Goal: Complete application form

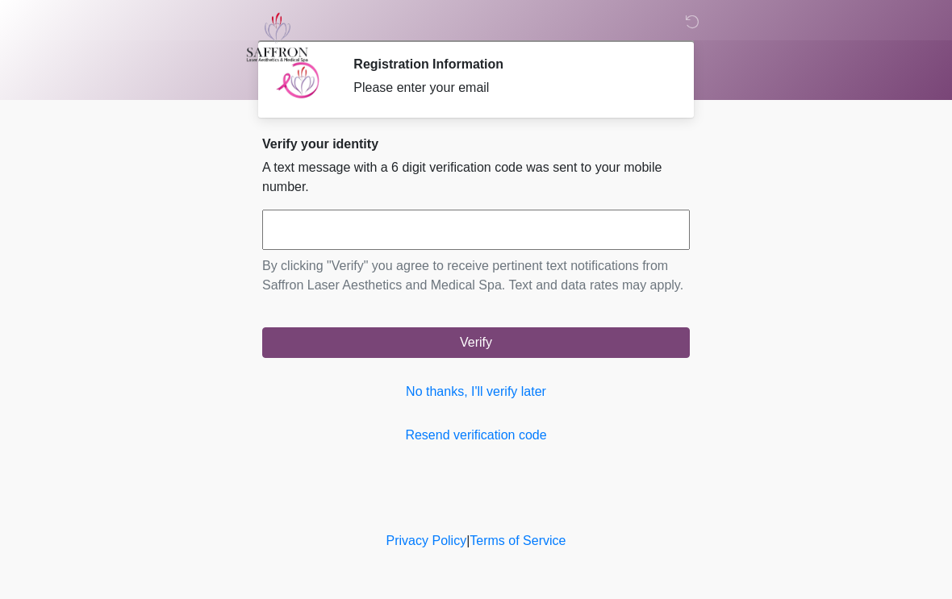
scroll to position [1, 0]
click at [546, 358] on button "Verify" at bounding box center [476, 343] width 428 height 31
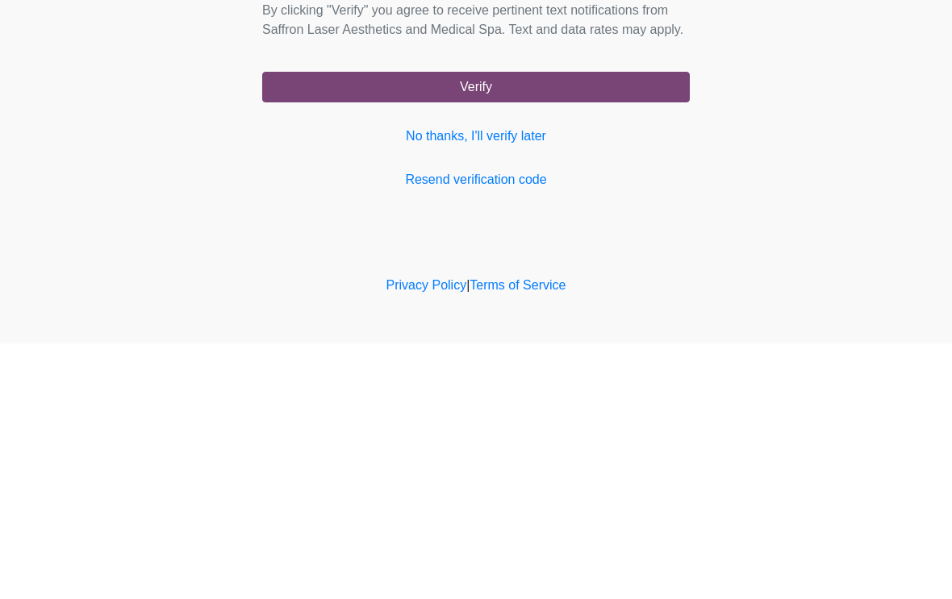
type input "******"
click at [549, 328] on button "Verify" at bounding box center [476, 343] width 428 height 31
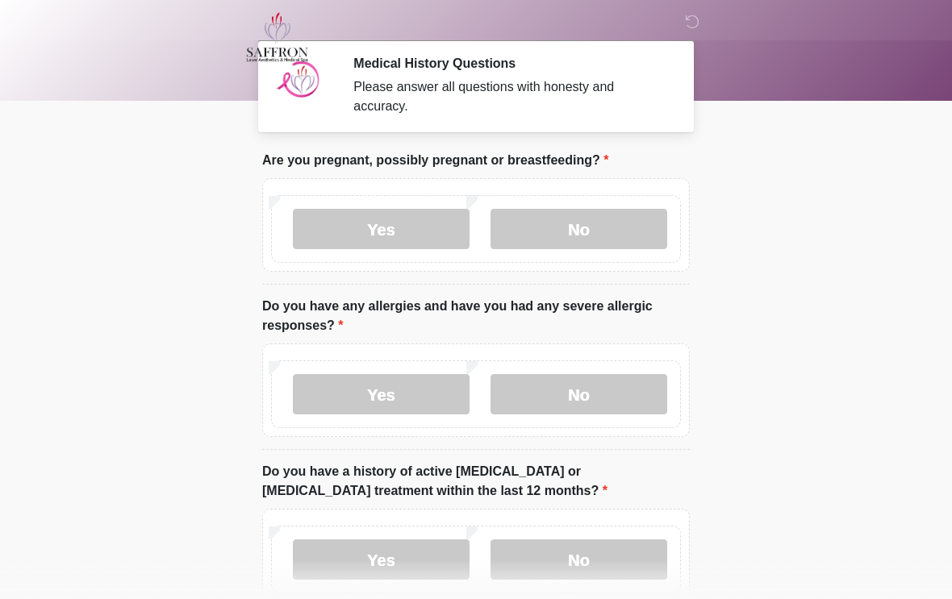
click at [582, 226] on label "No" at bounding box center [578, 229] width 177 height 40
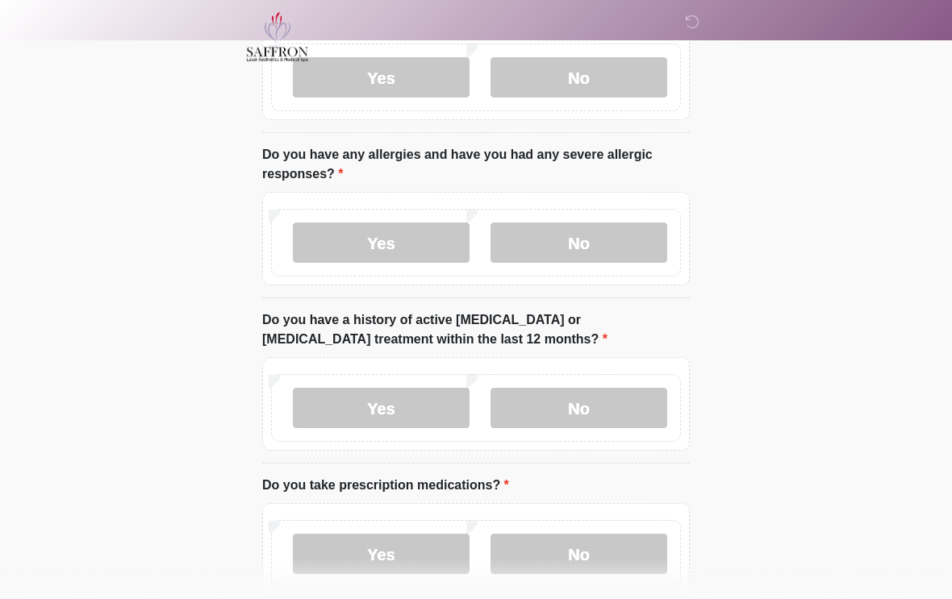
scroll to position [154, 0]
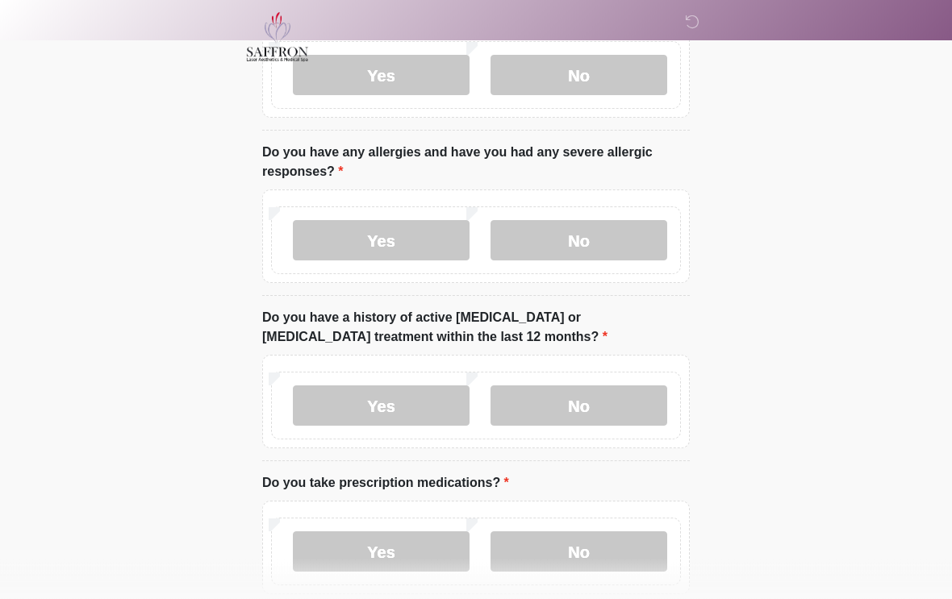
click at [568, 242] on label "No" at bounding box center [578, 241] width 177 height 40
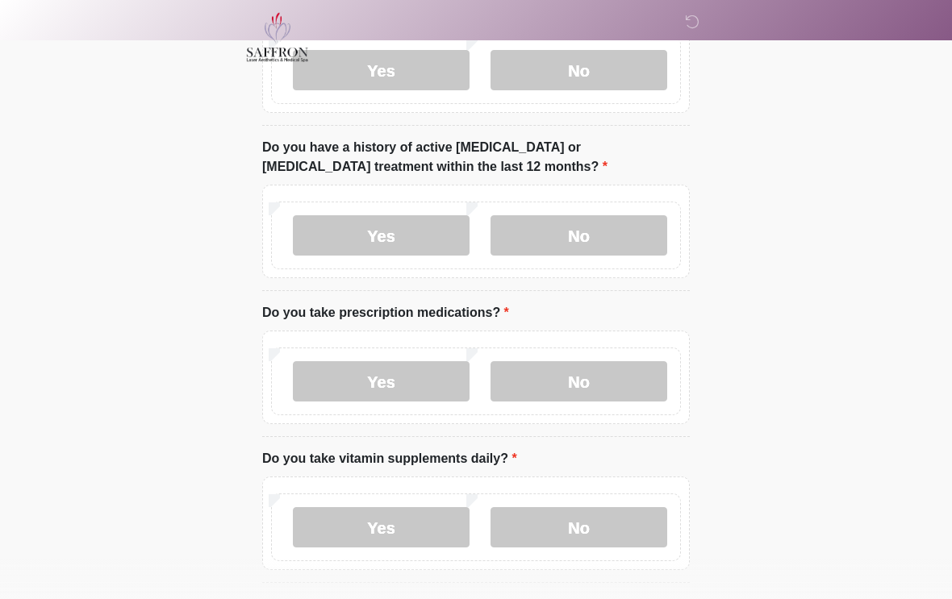
scroll to position [313, 0]
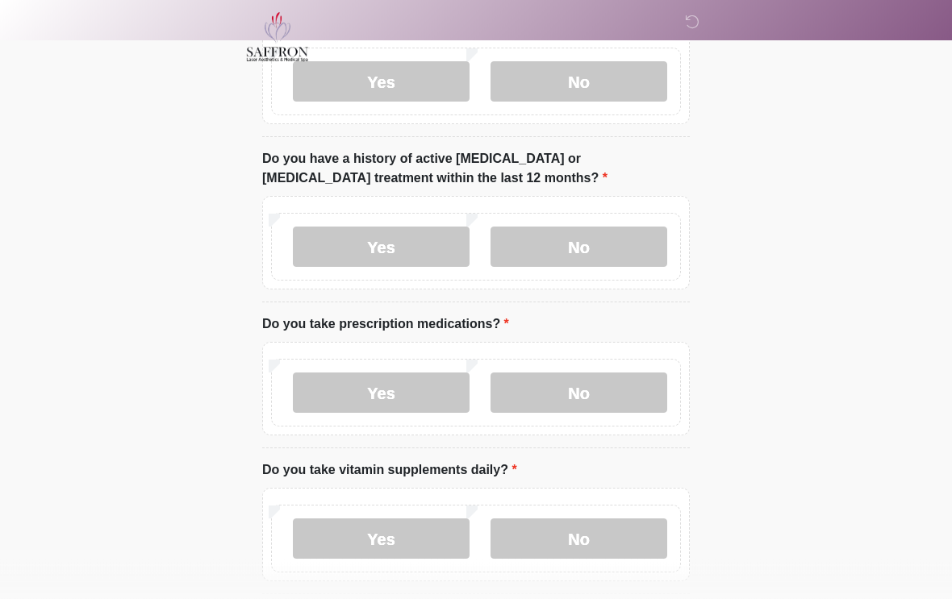
click at [586, 242] on label "No" at bounding box center [578, 247] width 177 height 40
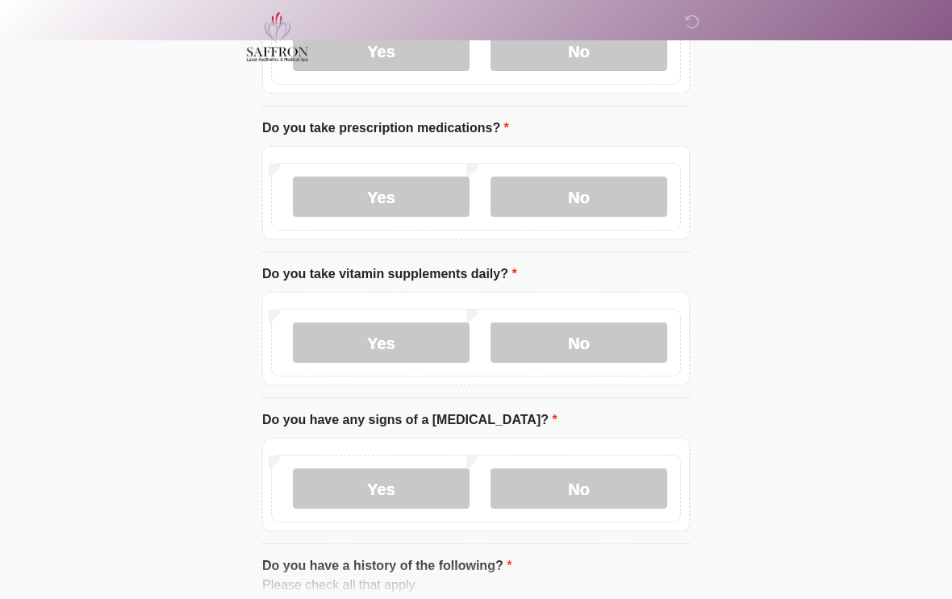
scroll to position [510, 0]
click at [361, 186] on label "Yes" at bounding box center [381, 197] width 177 height 40
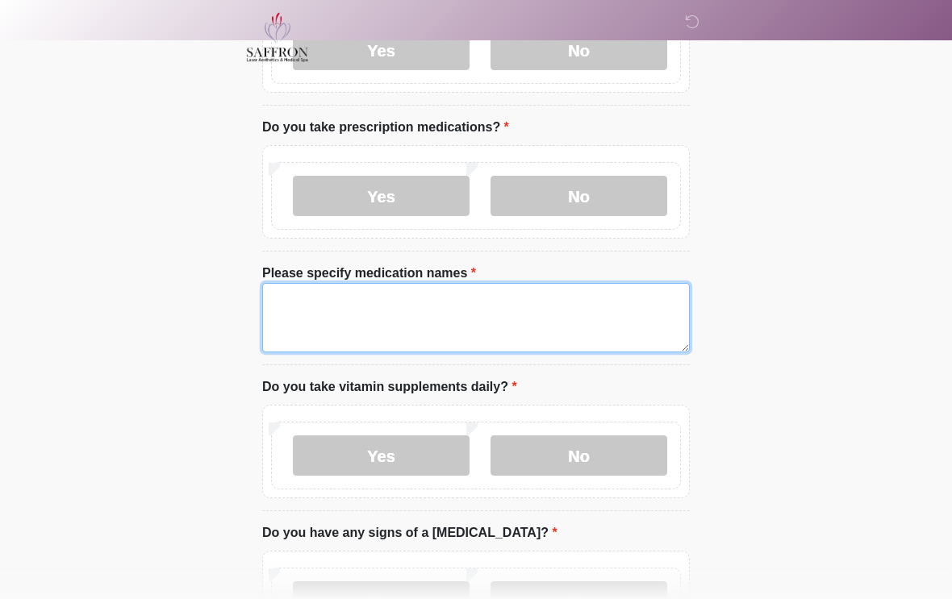
click at [310, 299] on textarea "Please specify medication names" at bounding box center [476, 317] width 428 height 69
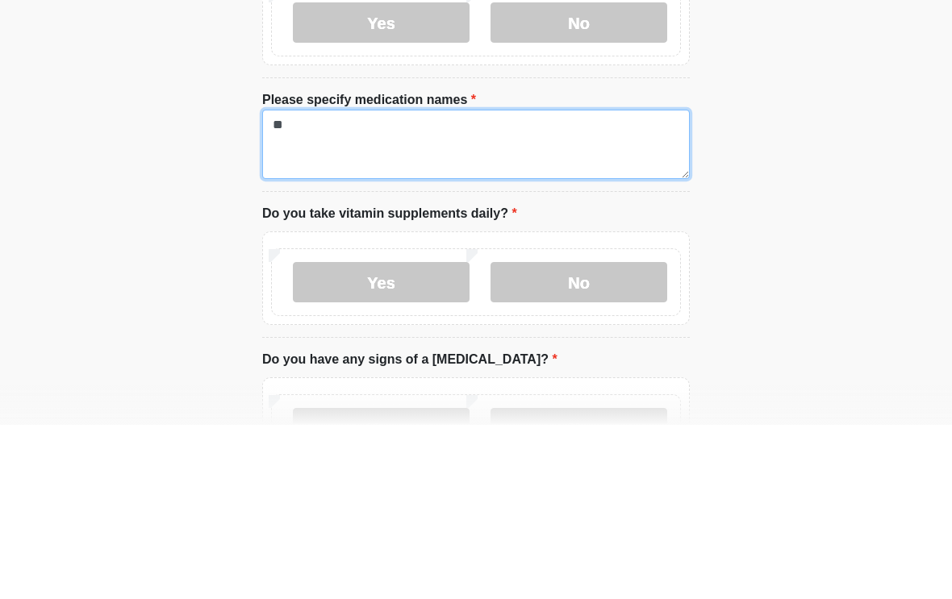
type textarea "*"
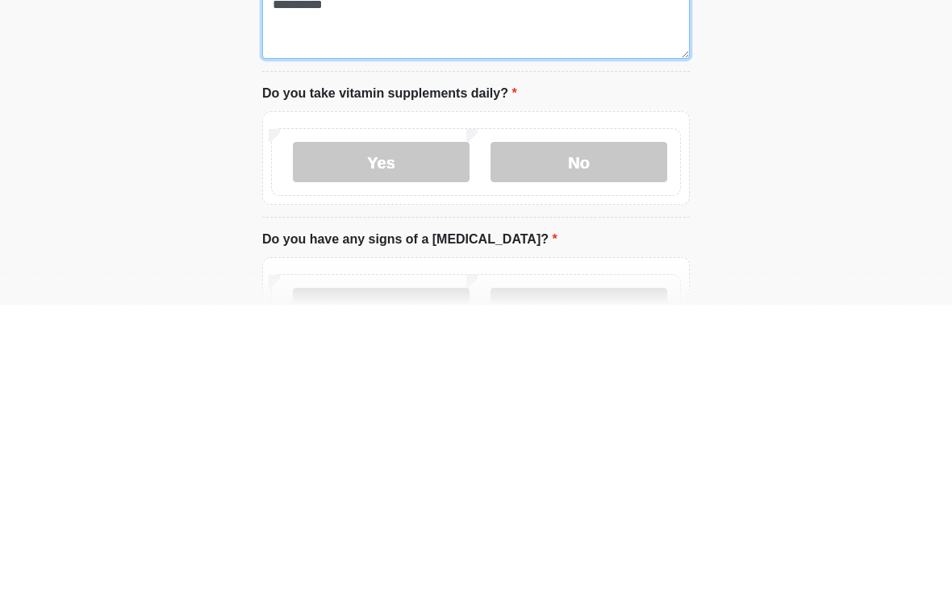
type textarea "**********"
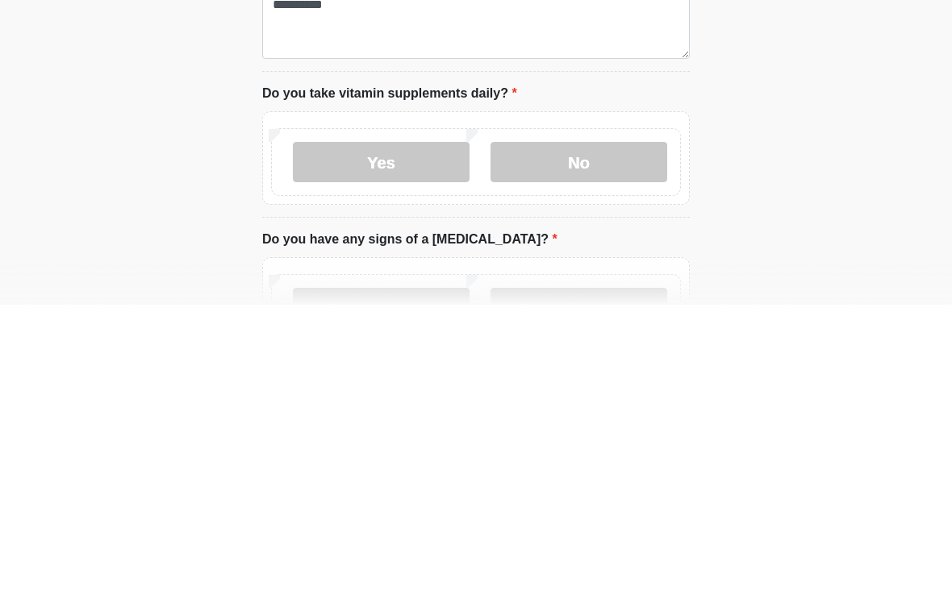
click at [576, 436] on label "No" at bounding box center [578, 456] width 177 height 40
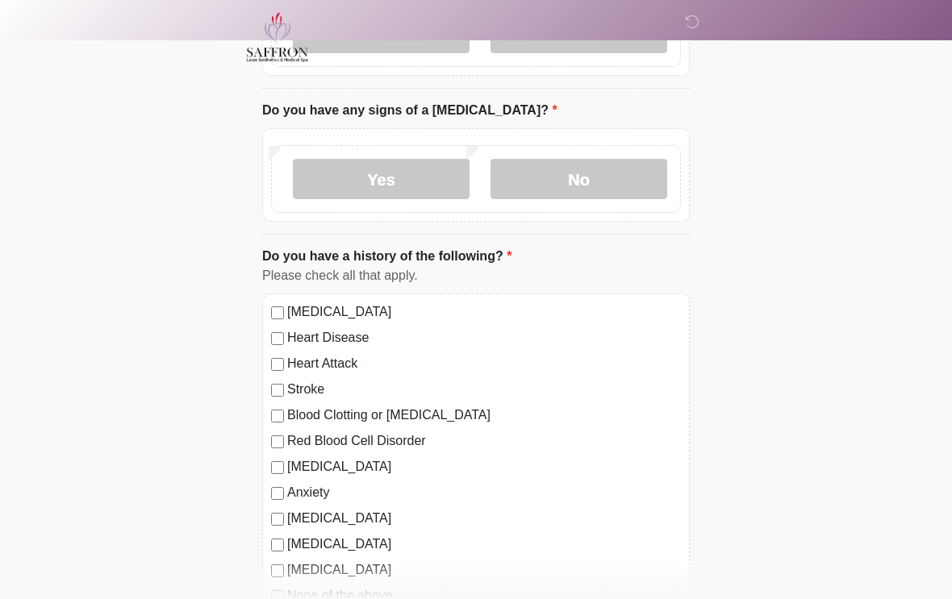
scroll to position [933, 0]
click at [572, 171] on label "No" at bounding box center [578, 180] width 177 height 40
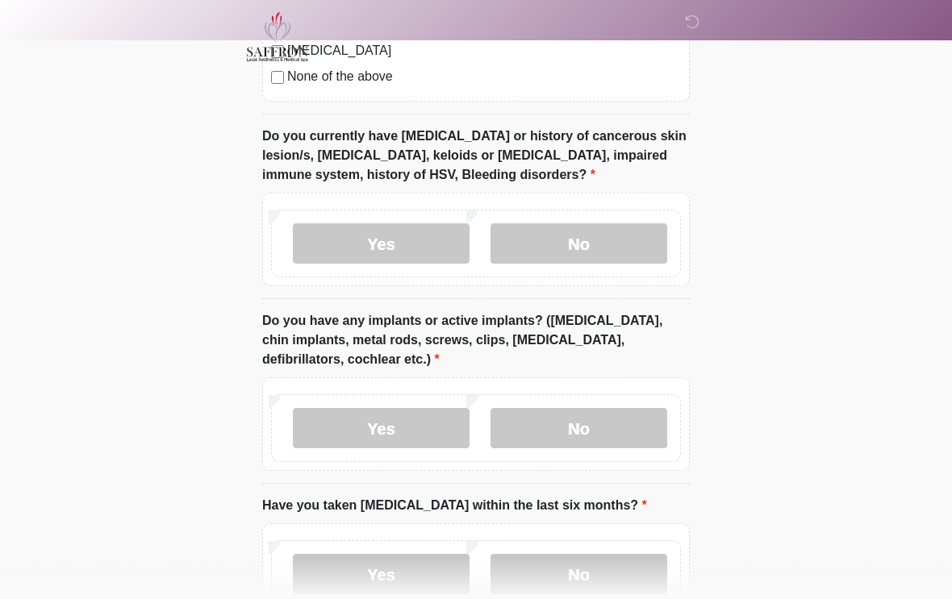
scroll to position [1454, 0]
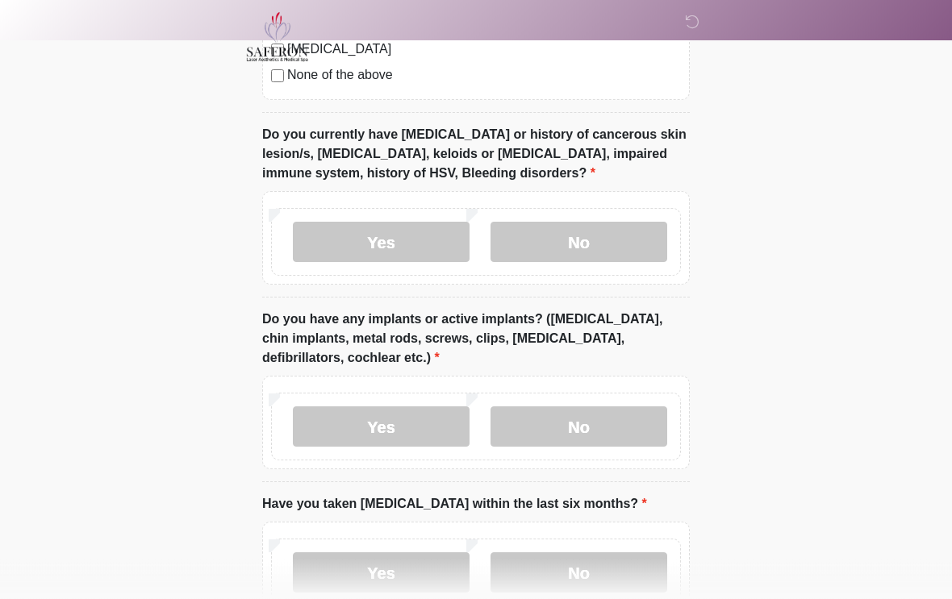
click at [586, 232] on label "No" at bounding box center [578, 243] width 177 height 40
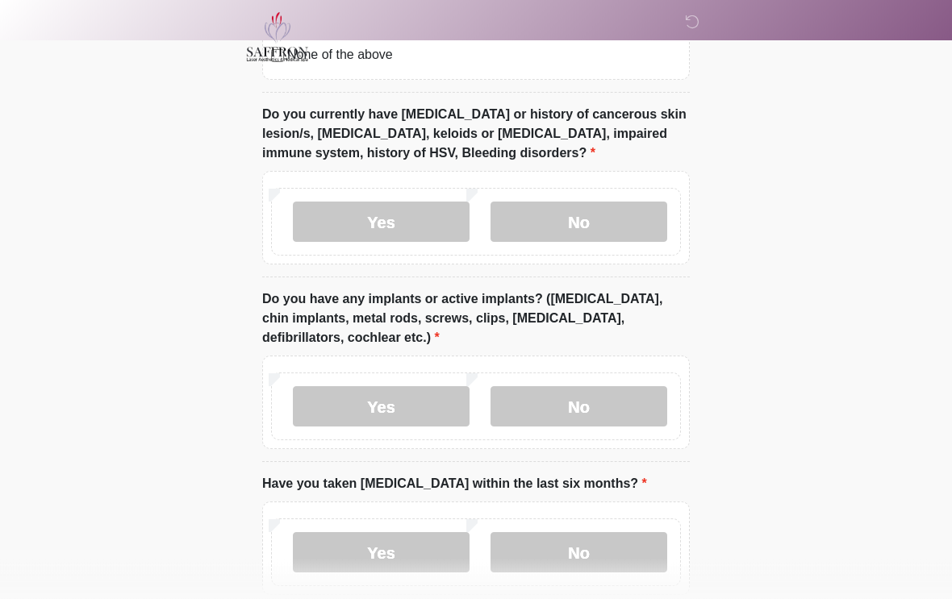
scroll to position [1584, 0]
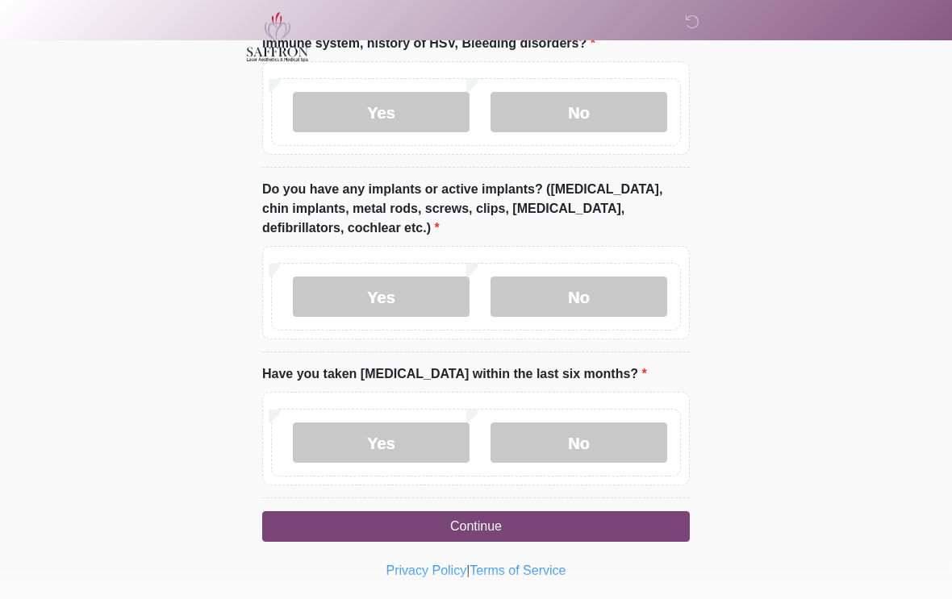
click at [616, 284] on label "No" at bounding box center [578, 298] width 177 height 40
click at [586, 434] on label "No" at bounding box center [578, 444] width 177 height 40
click at [519, 521] on button "Continue" at bounding box center [476, 527] width 428 height 31
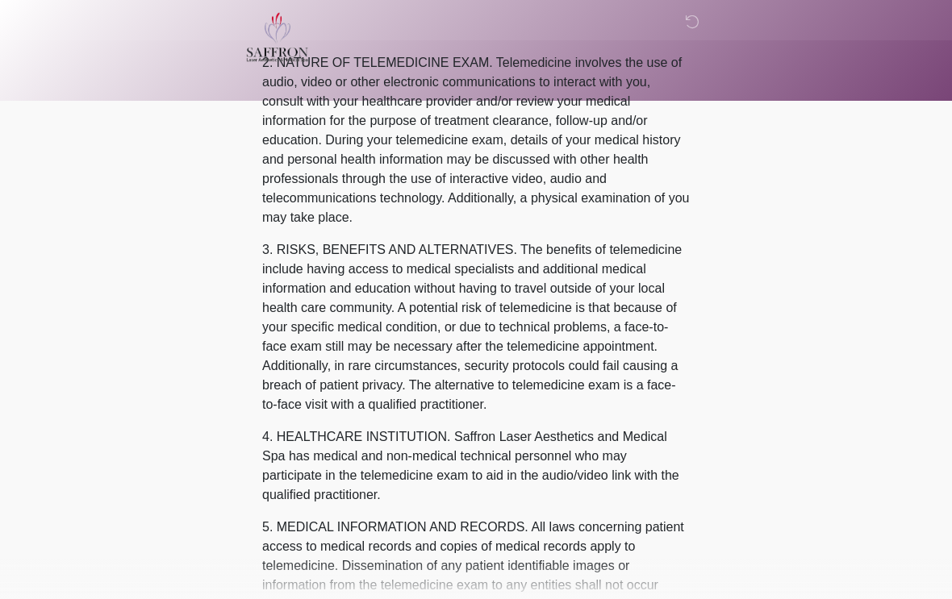
scroll to position [0, 0]
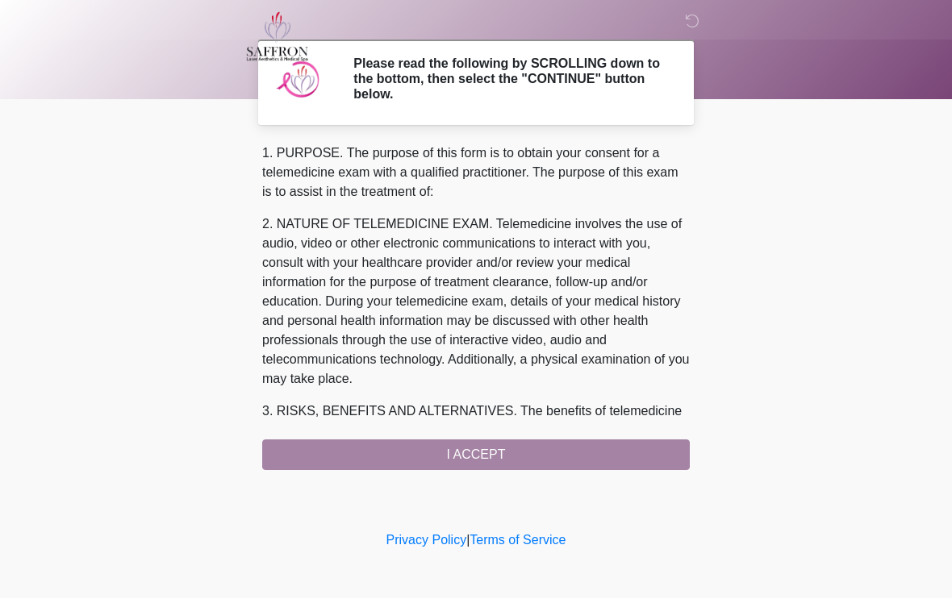
click at [513, 445] on div "1. PURPOSE. The purpose of this form is to obtain your consent for a telemedici…" at bounding box center [476, 307] width 428 height 327
click at [559, 446] on div "1. PURPOSE. The purpose of this form is to obtain your consent for a telemedici…" at bounding box center [476, 307] width 428 height 327
click at [384, 449] on div "1. PURPOSE. The purpose of this form is to obtain your consent for a telemedici…" at bounding box center [476, 307] width 428 height 327
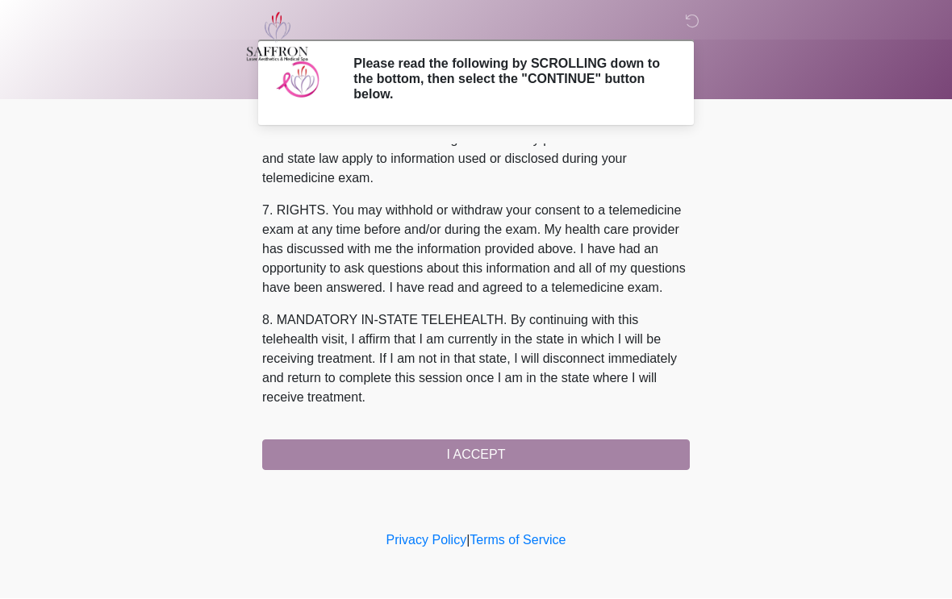
scroll to position [698, 0]
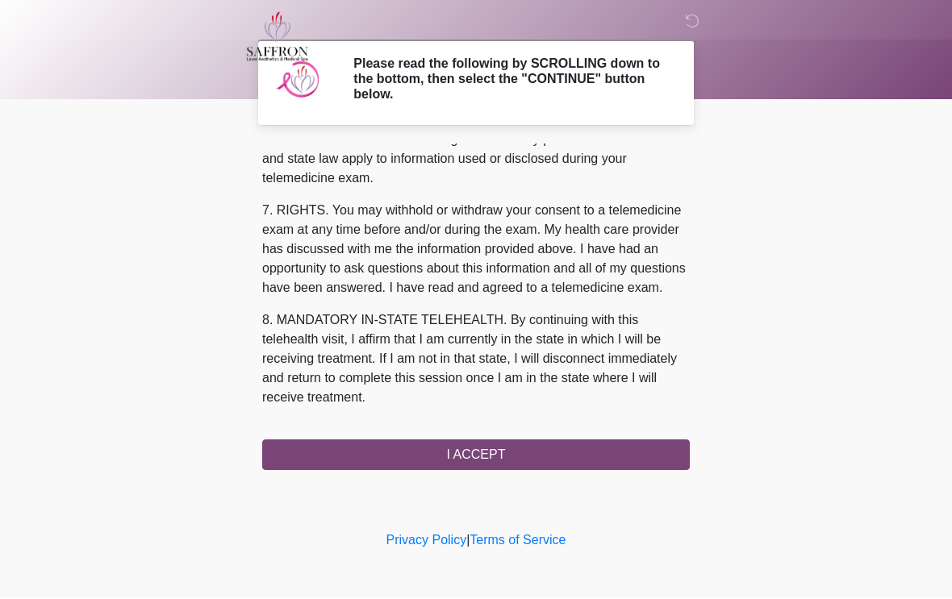
click at [482, 449] on button "I ACCEPT" at bounding box center [476, 455] width 428 height 31
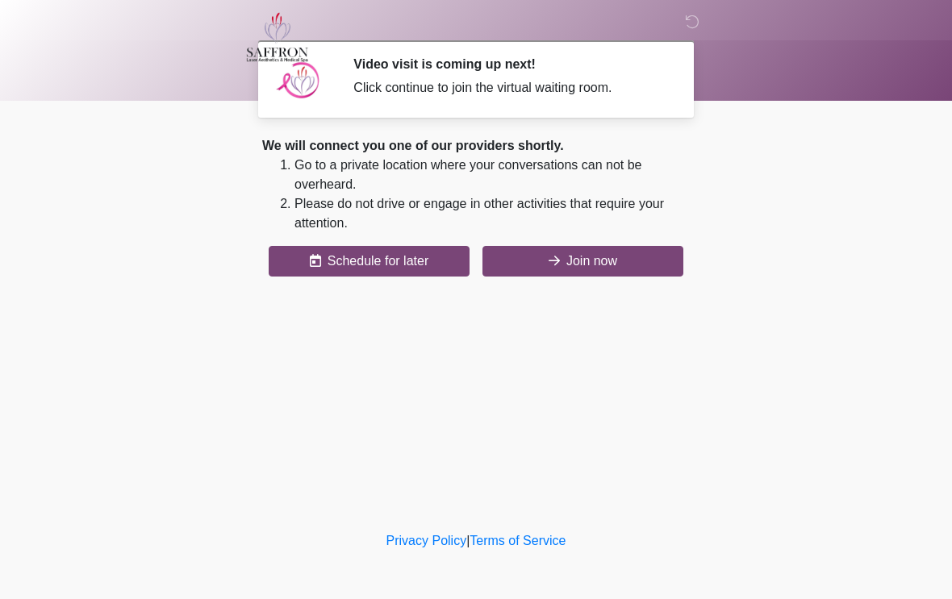
click at [590, 264] on button "Join now" at bounding box center [582, 261] width 201 height 31
